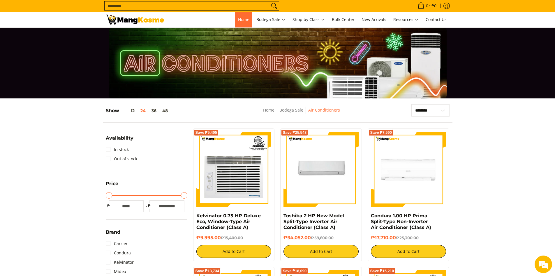
click at [245, 15] on link "Home" at bounding box center [243, 20] width 17 height 16
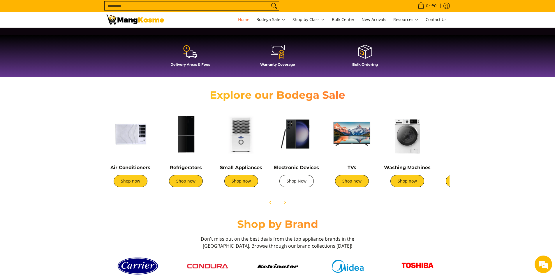
click at [303, 185] on link "Shop Now" at bounding box center [297, 181] width 34 height 12
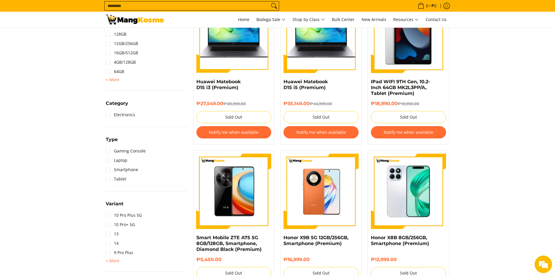
scroll to position [311, 0]
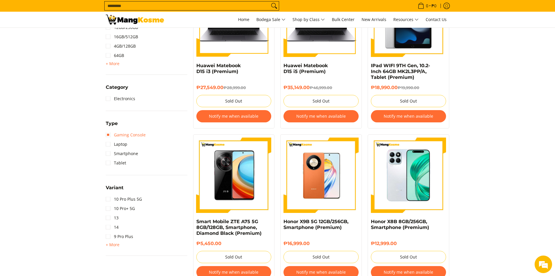
click at [125, 131] on link "Gaming Console" at bounding box center [126, 134] width 40 height 9
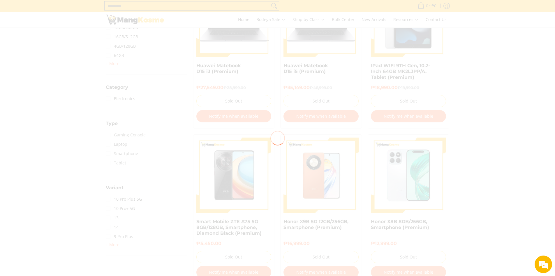
scroll to position [82, 0]
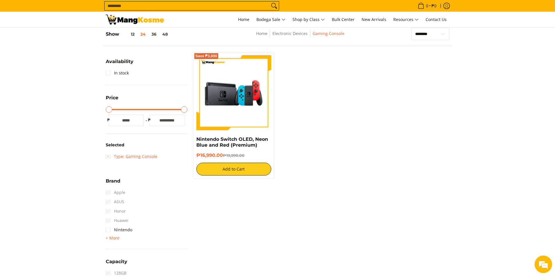
click at [119, 155] on link "Type: Gaming Console" at bounding box center [132, 156] width 52 height 9
